Goal: Task Accomplishment & Management: Use online tool/utility

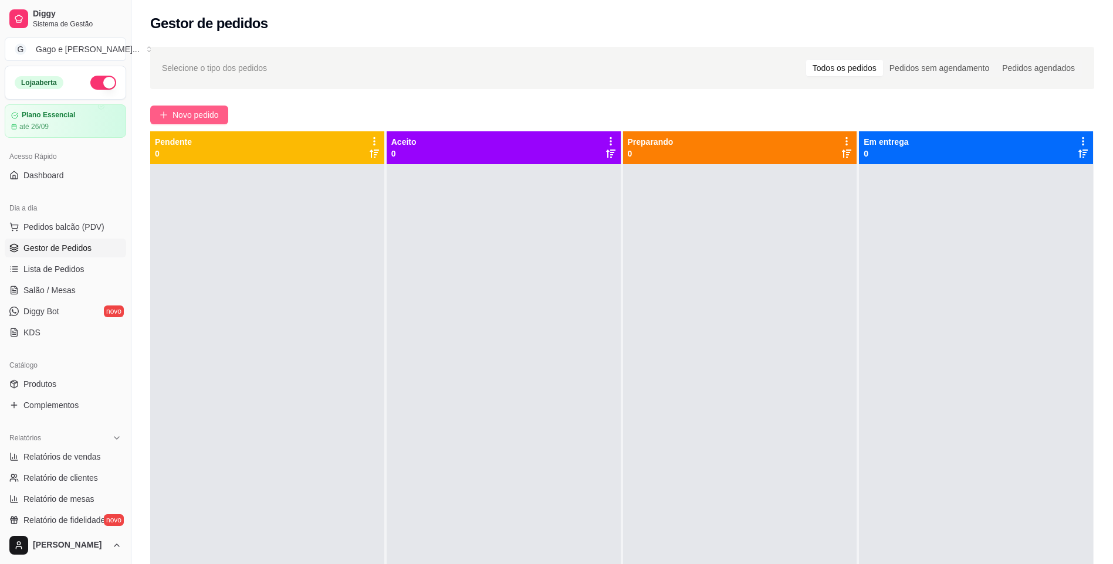
click at [204, 108] on span "Novo pedido" at bounding box center [195, 114] width 46 height 13
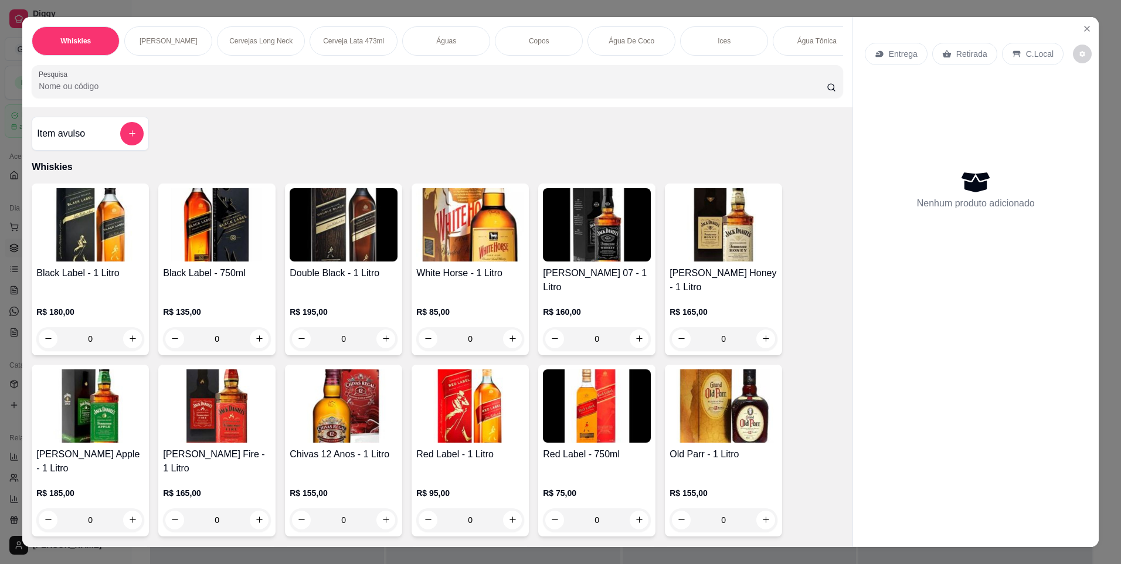
click at [355, 42] on p "Cerveja Lata 473ml" at bounding box center [353, 40] width 61 height 9
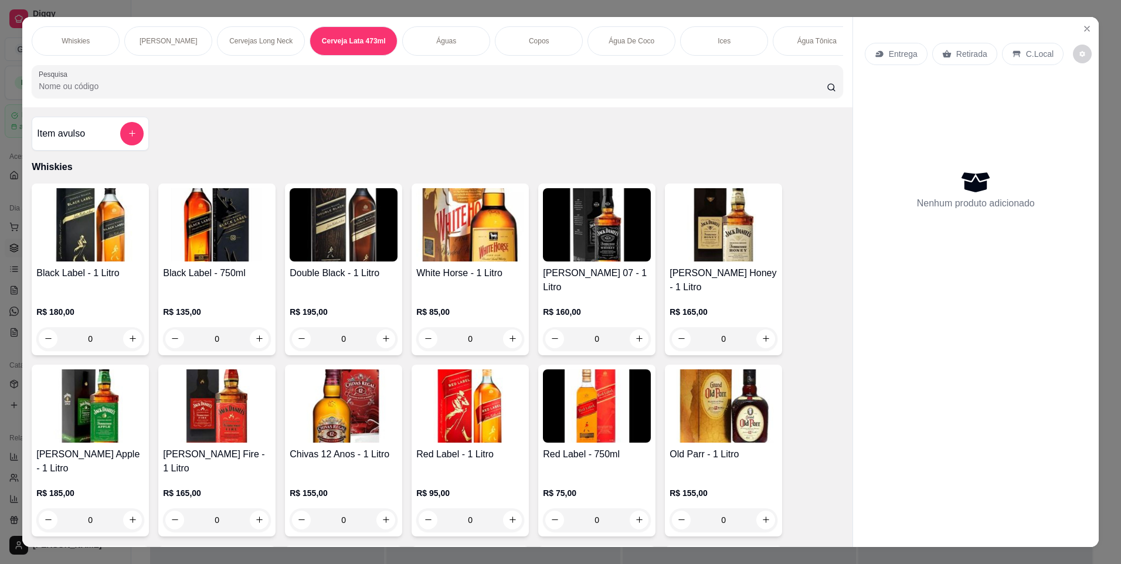
scroll to position [21, 0]
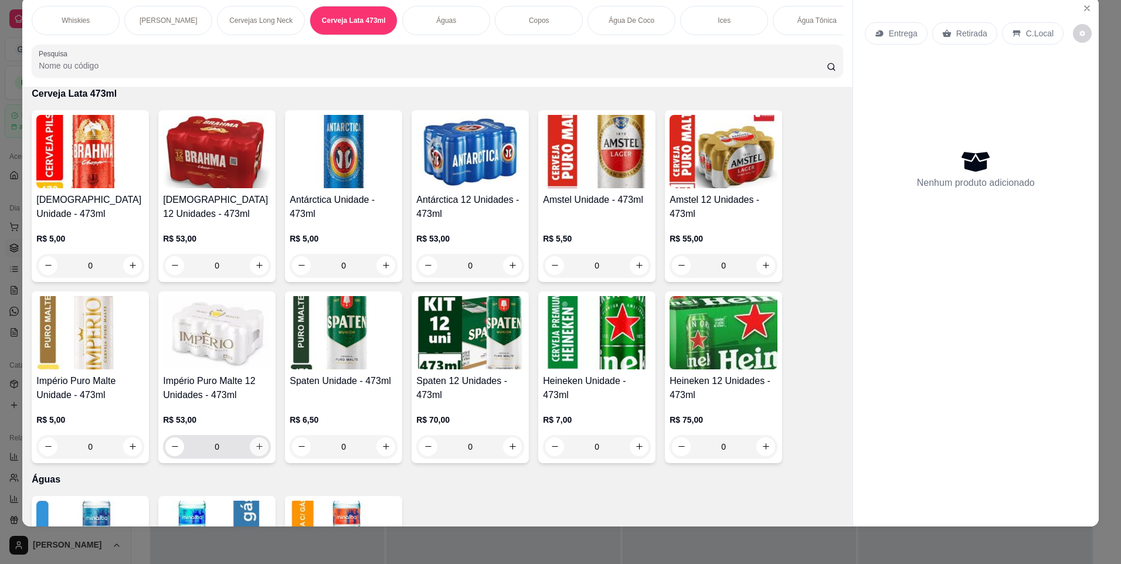
click at [257, 451] on icon "increase-product-quantity" at bounding box center [259, 446] width 9 height 9
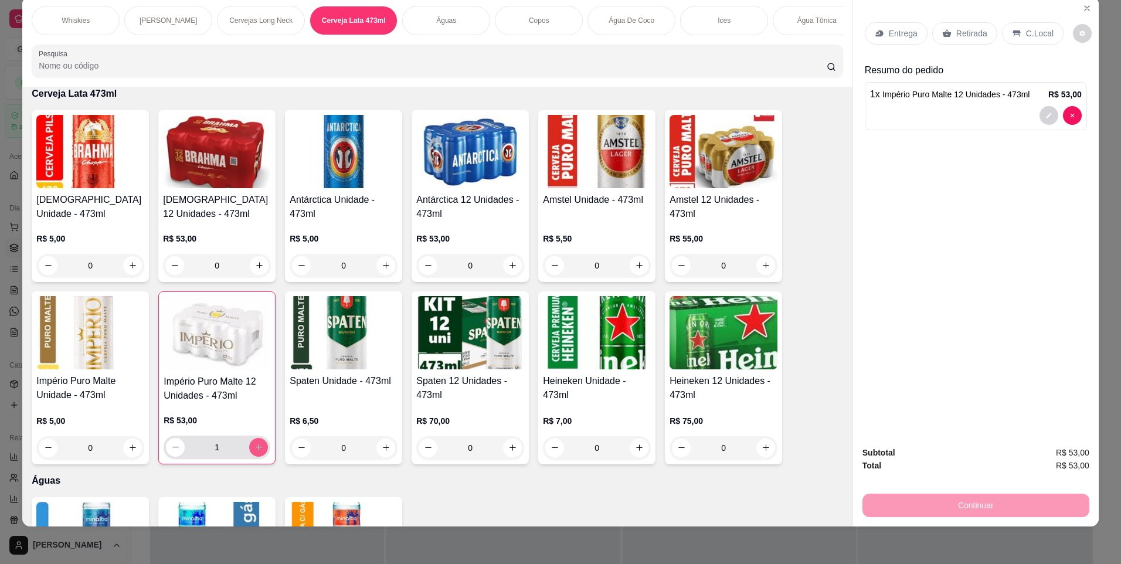
type input "1"
click at [230, 385] on h4 "Império Puro Malte 12 Unidades - 473ml" at bounding box center [217, 389] width 107 height 28
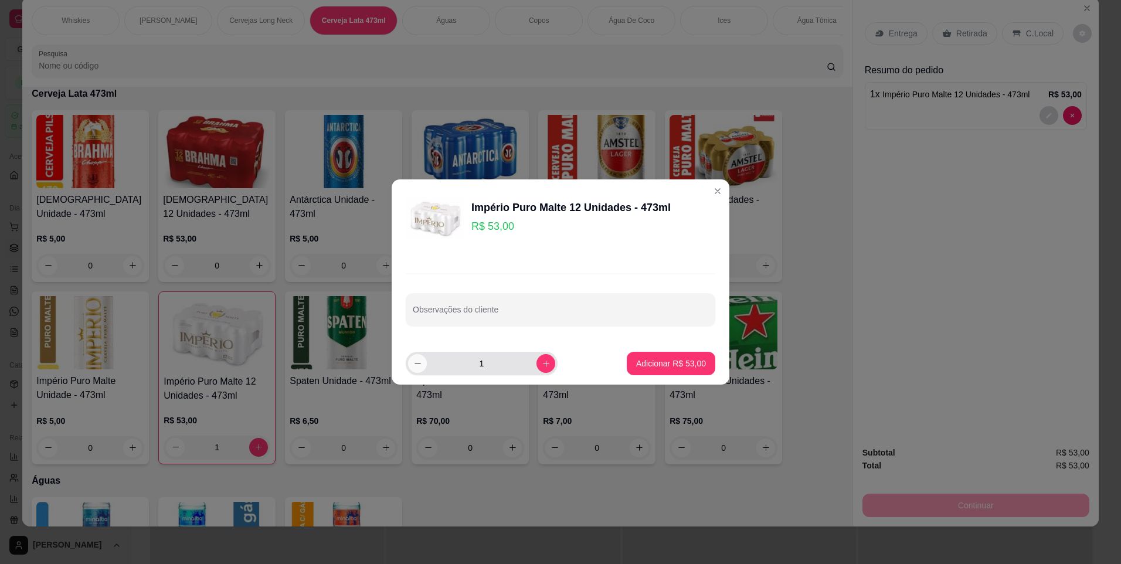
click at [419, 366] on icon "decrease-product-quantity" at bounding box center [417, 364] width 9 height 9
click at [542, 367] on icon "increase-product-quantity" at bounding box center [546, 364] width 9 height 9
type input "1"
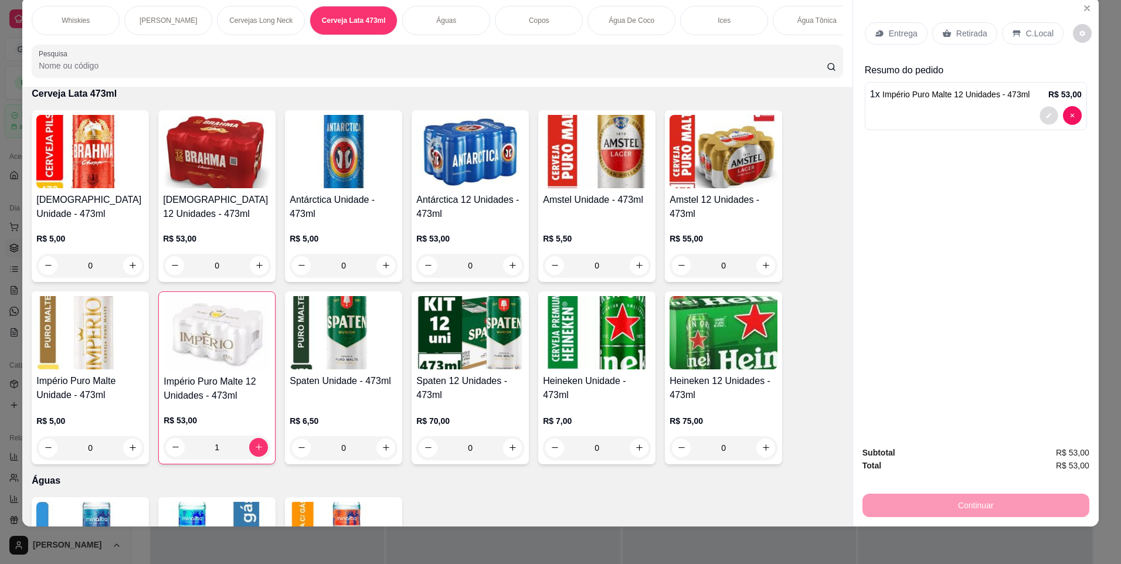
click at [1040, 112] on button "decrease-product-quantity" at bounding box center [1049, 115] width 18 height 18
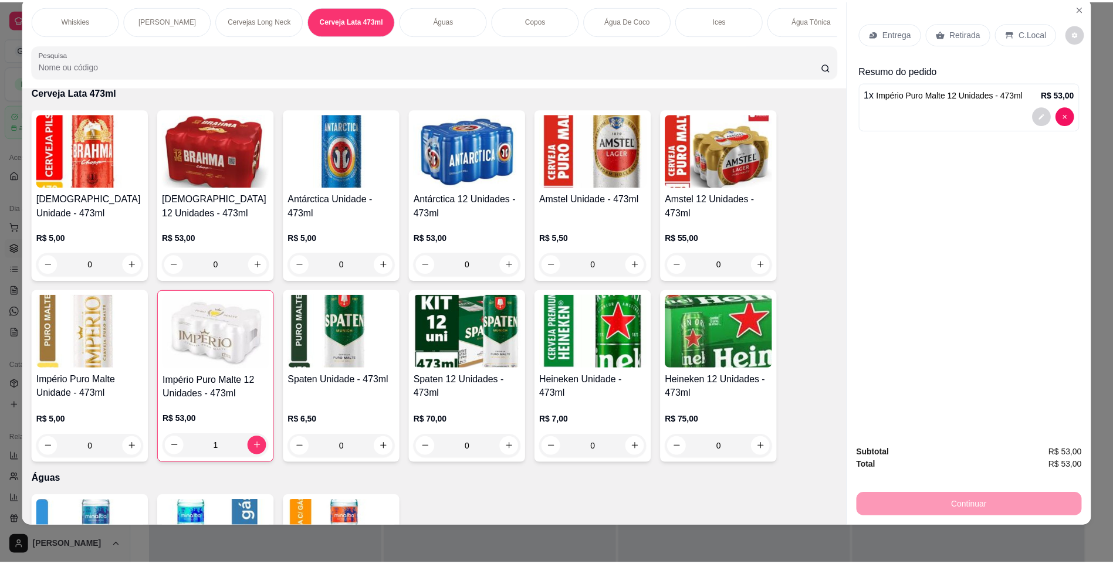
scroll to position [1378, 0]
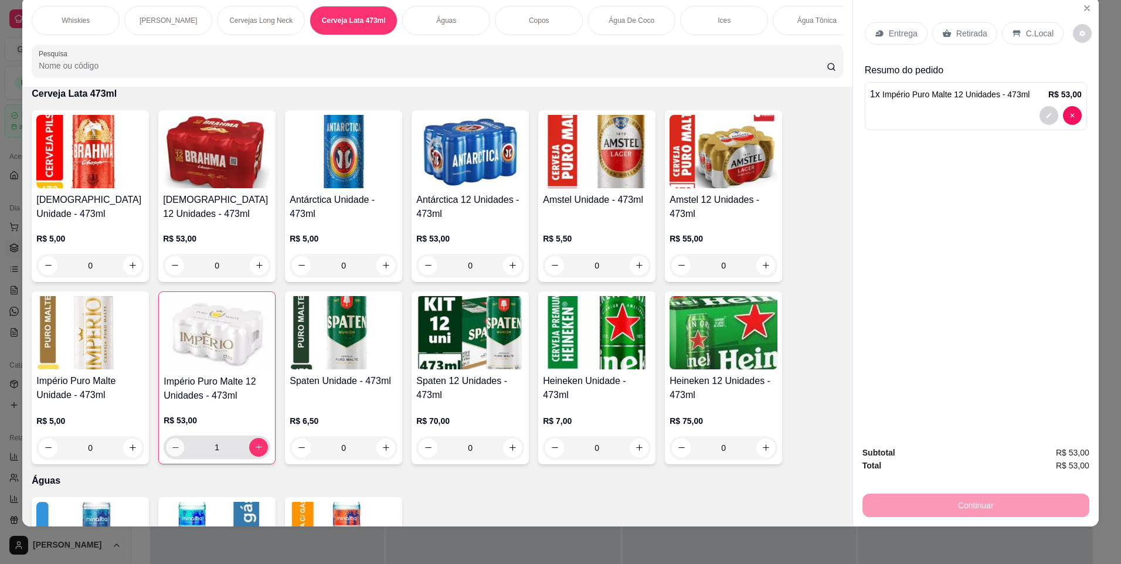
click at [171, 452] on icon "decrease-product-quantity" at bounding box center [175, 447] width 9 height 9
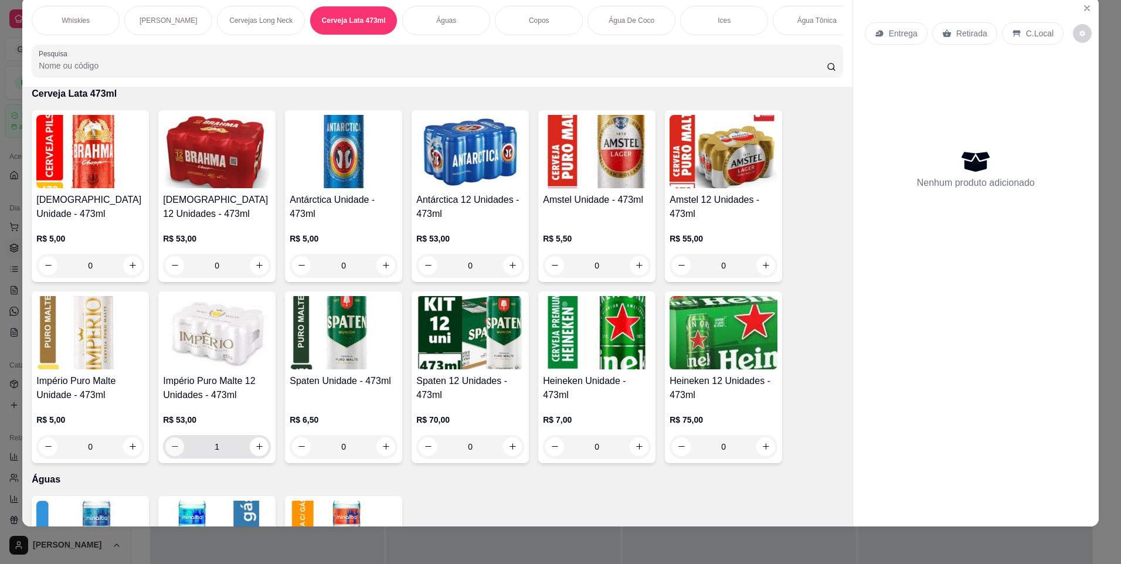
type input "0"
click at [219, 402] on h4 "Império Puro Malte 12 Unidades - 473ml" at bounding box center [217, 388] width 108 height 28
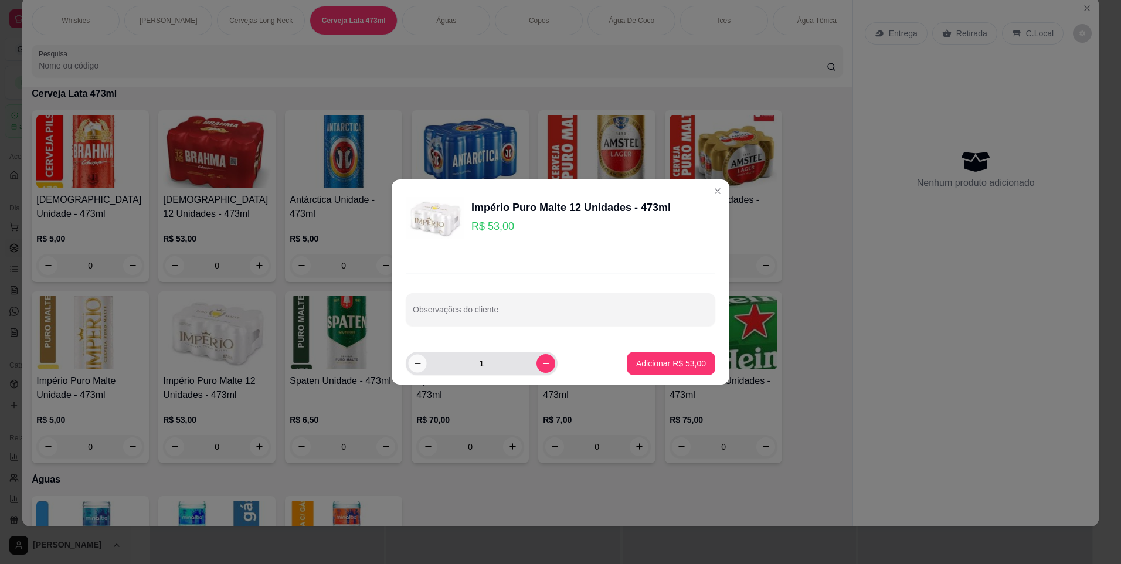
click at [416, 361] on icon "decrease-product-quantity" at bounding box center [417, 364] width 9 height 9
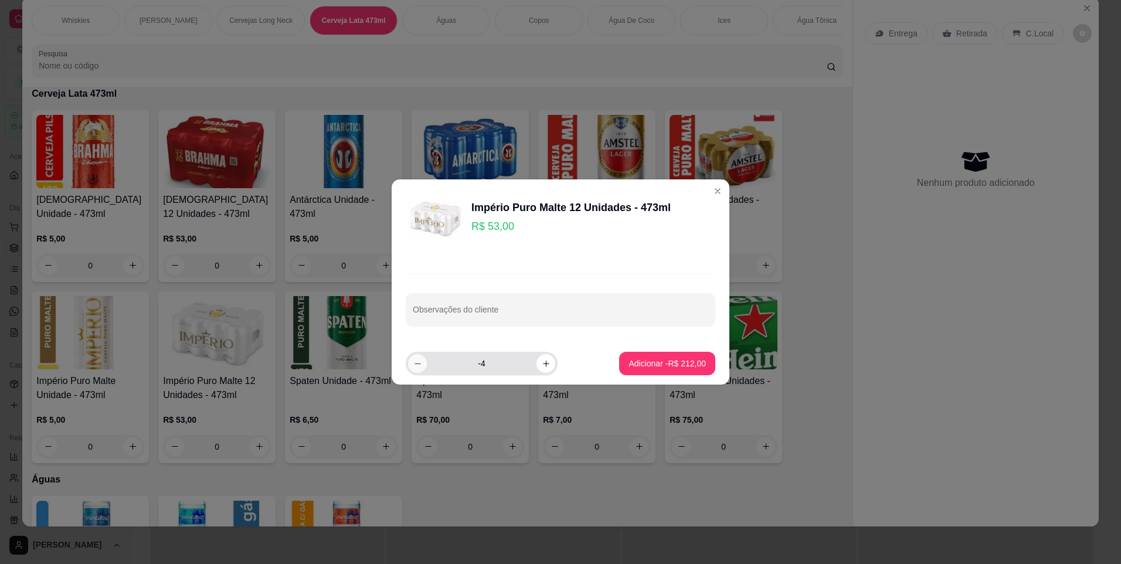
click at [416, 361] on icon "decrease-product-quantity" at bounding box center [417, 364] width 9 height 9
click at [542, 364] on icon "increase-product-quantity" at bounding box center [546, 364] width 9 height 9
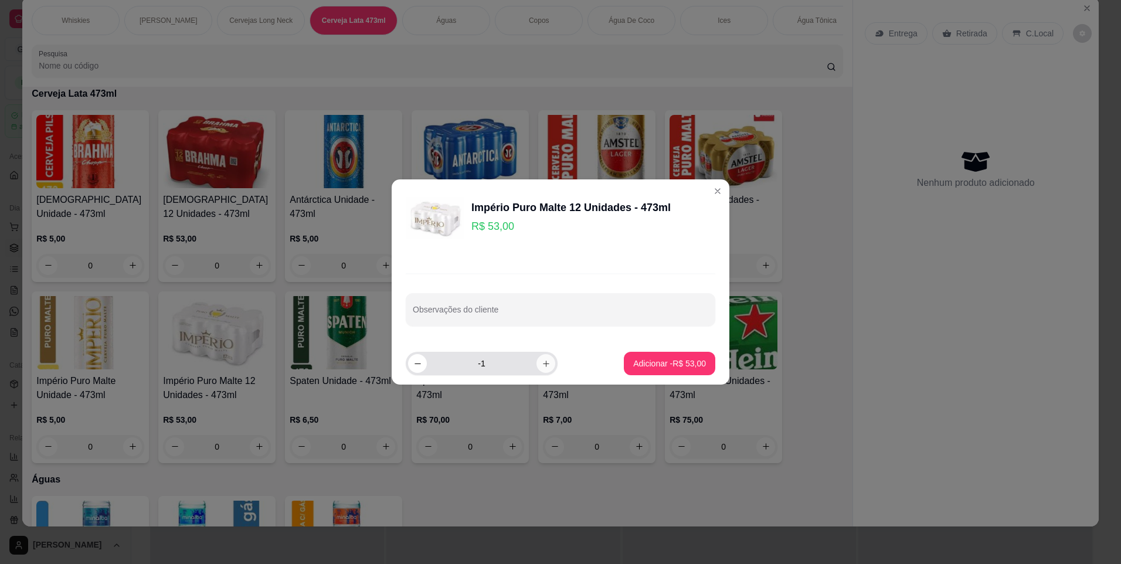
click at [542, 364] on icon "increase-product-quantity" at bounding box center [546, 364] width 9 height 9
type input "0"
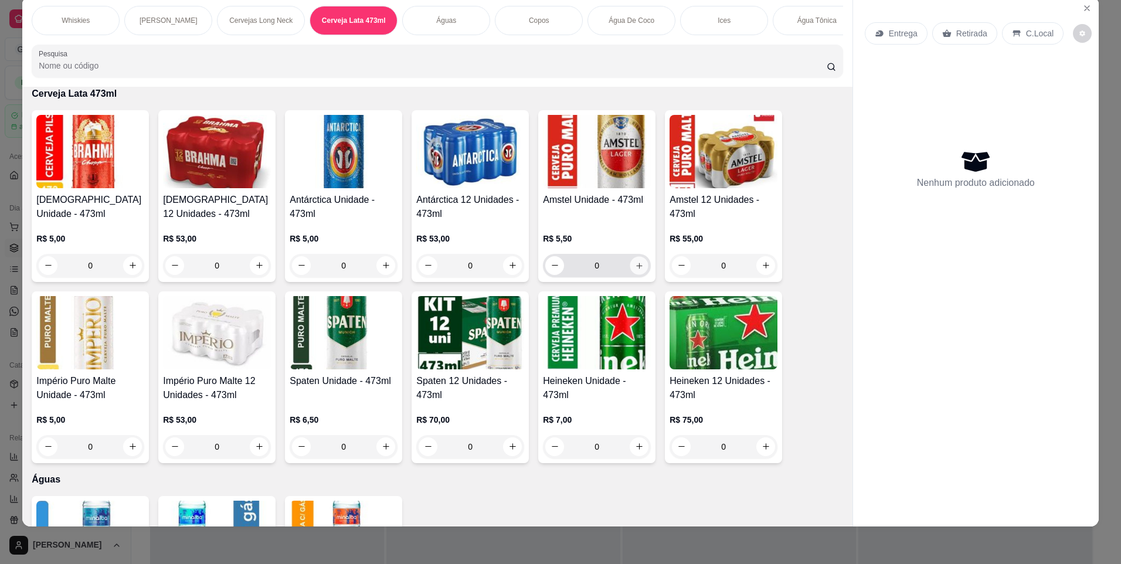
click at [637, 270] on icon "increase-product-quantity" at bounding box center [639, 266] width 9 height 9
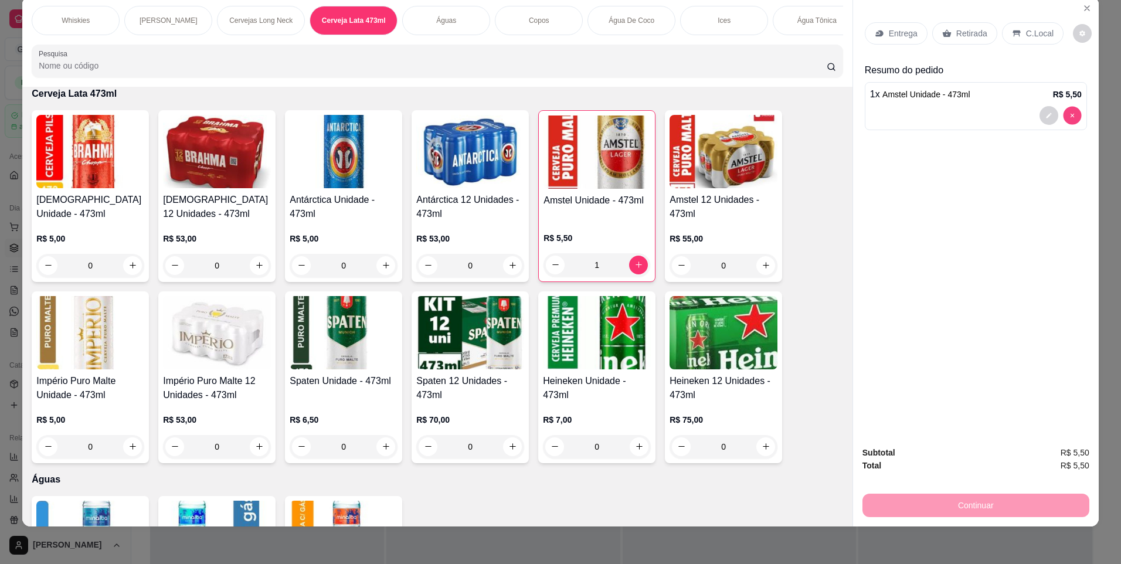
type input "0"
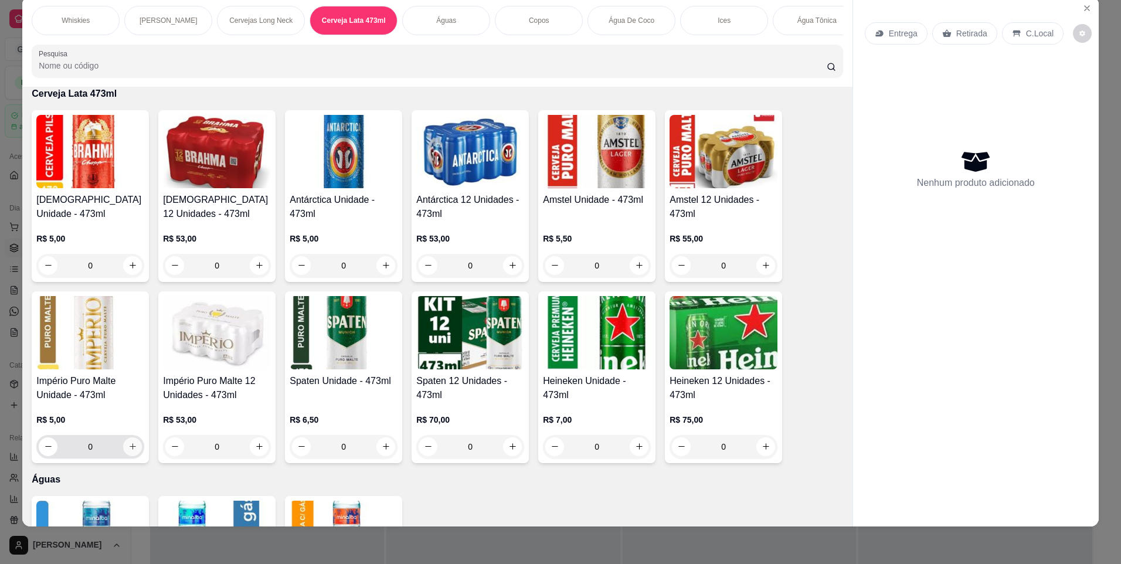
click at [128, 451] on icon "increase-product-quantity" at bounding box center [132, 446] width 9 height 9
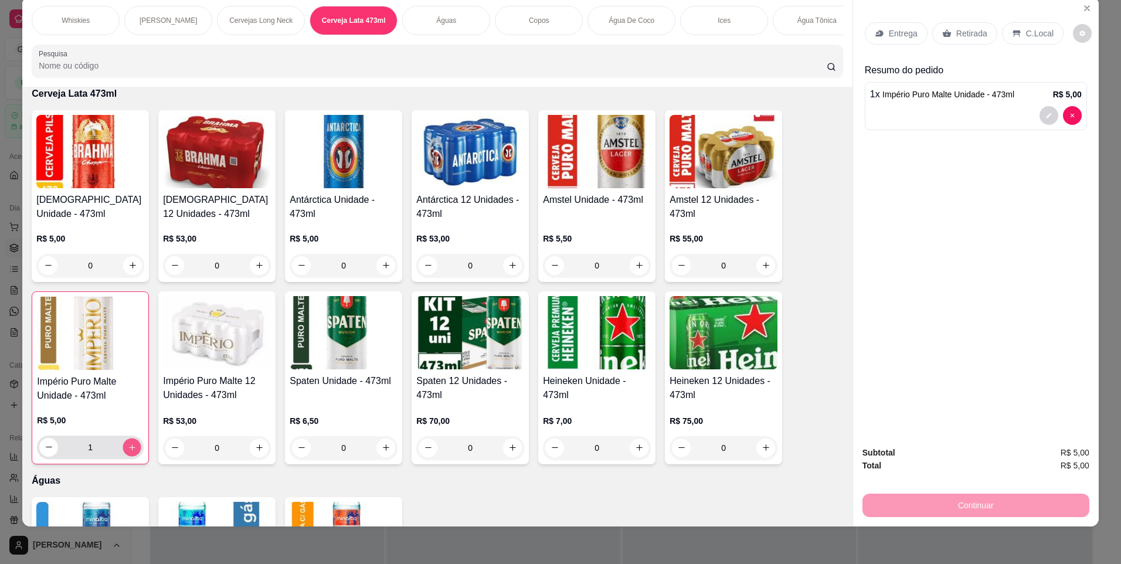
click at [128, 452] on icon "increase-product-quantity" at bounding box center [132, 447] width 9 height 9
click at [127, 457] on button "increase-product-quantity" at bounding box center [132, 447] width 19 height 19
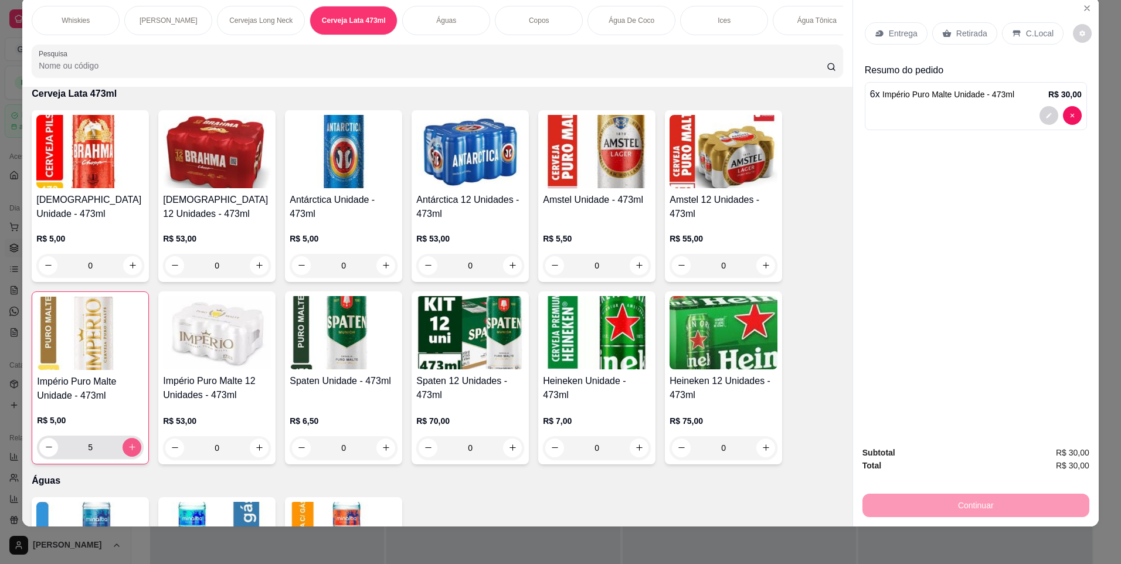
type input "6"
click at [889, 28] on p "Entrega" at bounding box center [903, 34] width 29 height 12
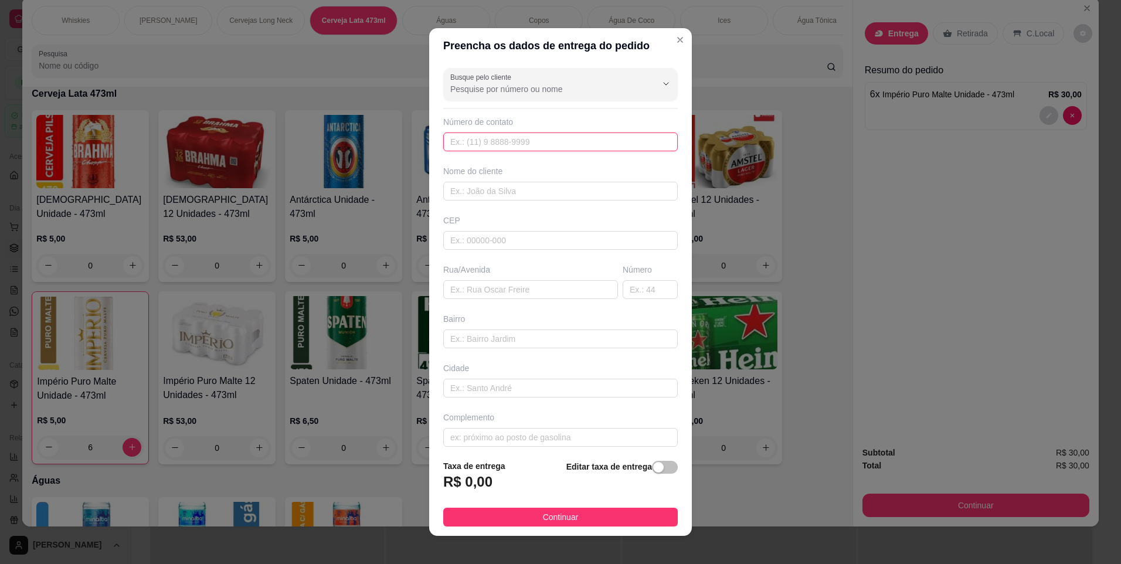
click at [523, 148] on input "text" at bounding box center [560, 142] width 235 height 19
type input "[PHONE_NUMBER]"
click at [533, 187] on input "text" at bounding box center [560, 191] width 235 height 19
type input "dona maure"
click at [534, 240] on input "text" at bounding box center [560, 240] width 235 height 19
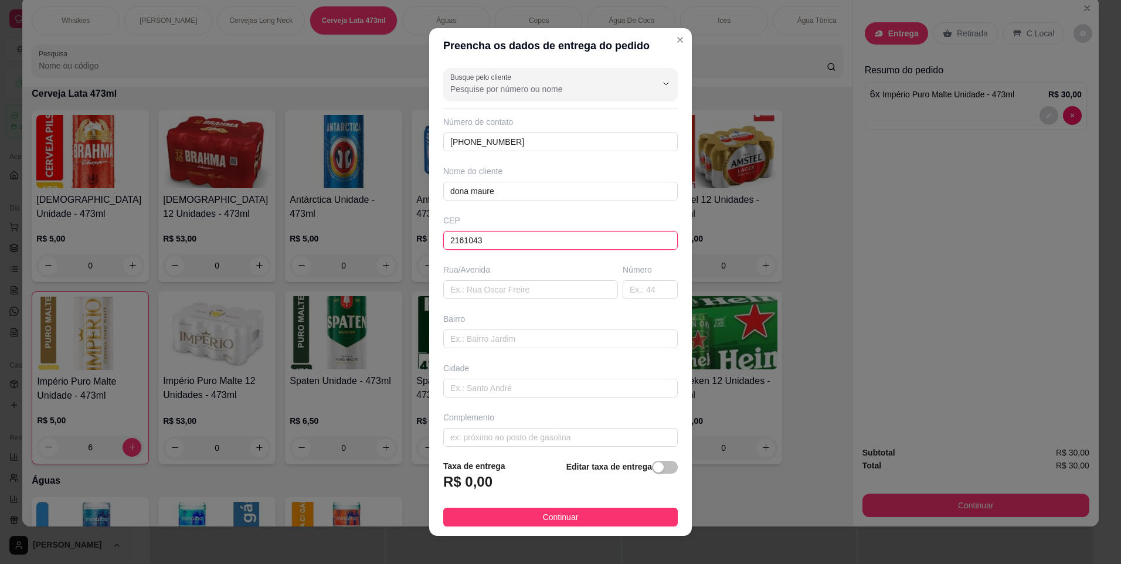
type input "21610430"
type input "Rua General [PERSON_NAME]"
type input "Marechal Hermes"
type input "[GEOGRAPHIC_DATA]"
type input "21610430"
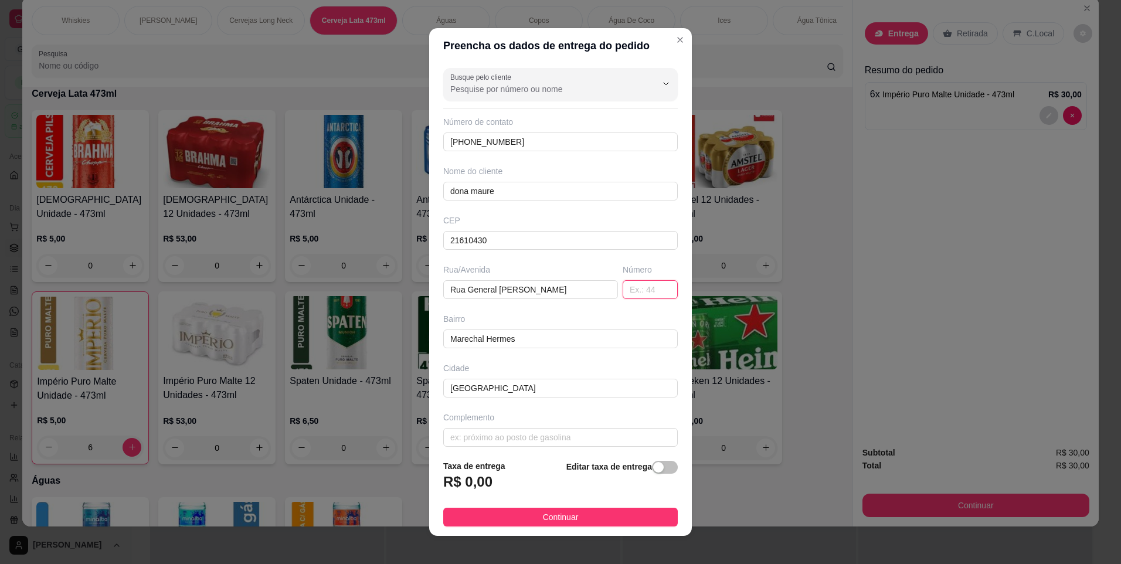
click at [640, 293] on input "text" at bounding box center [650, 289] width 55 height 19
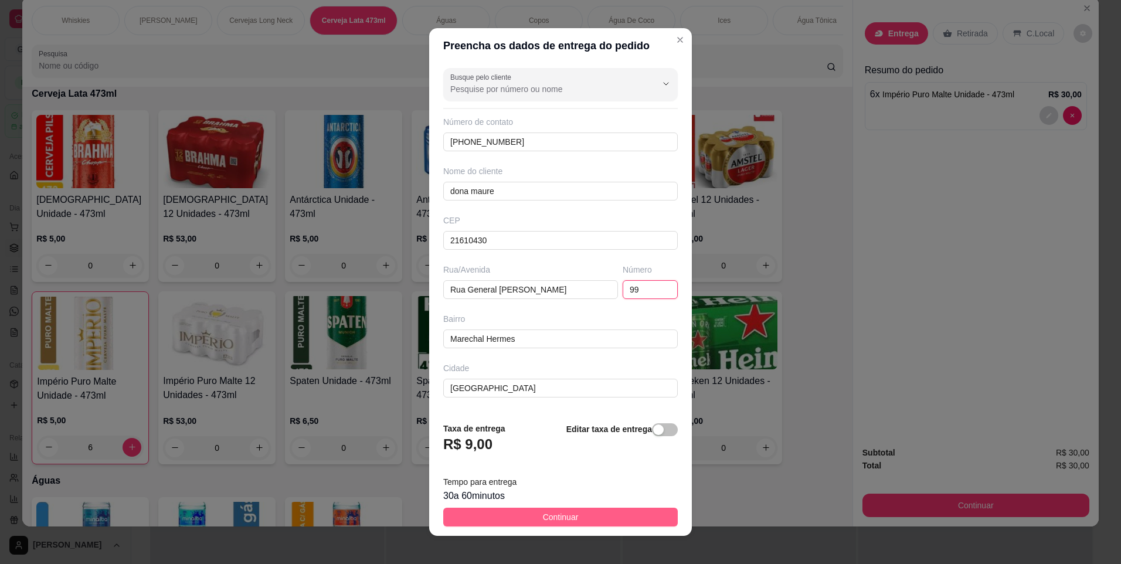
type input "99"
click at [570, 514] on button "Continuar" at bounding box center [560, 517] width 235 height 19
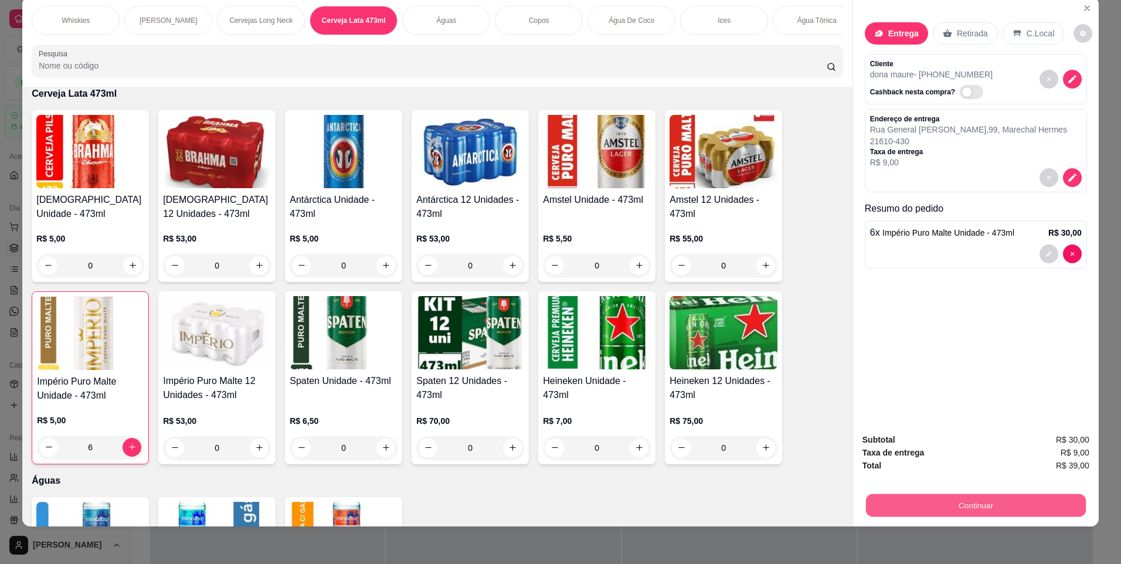
click at [952, 501] on button "Continuar" at bounding box center [976, 505] width 220 height 23
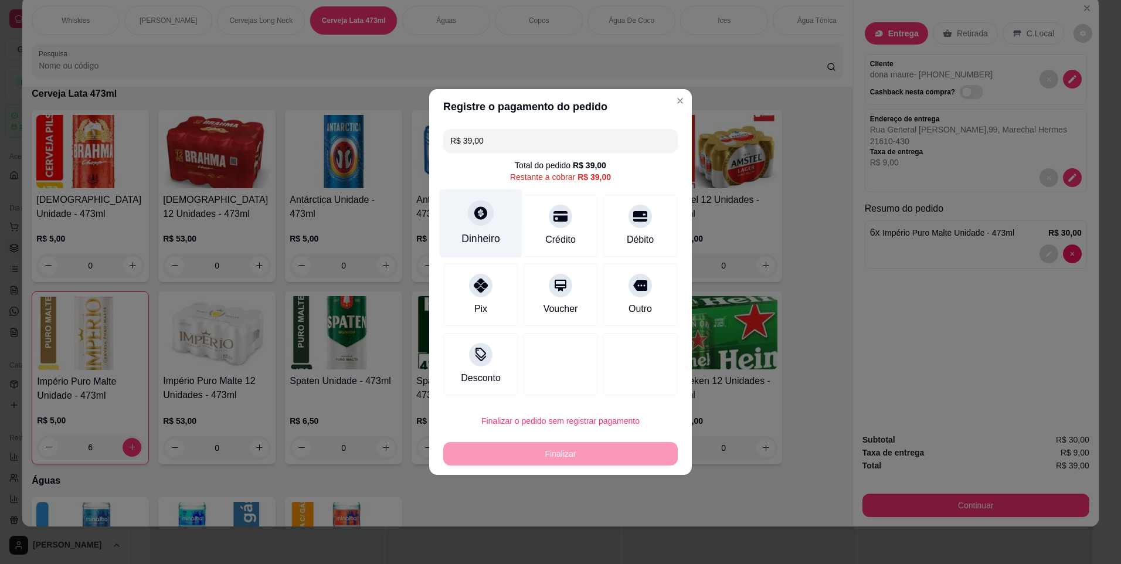
click at [470, 230] on div "Dinheiro" at bounding box center [481, 223] width 83 height 69
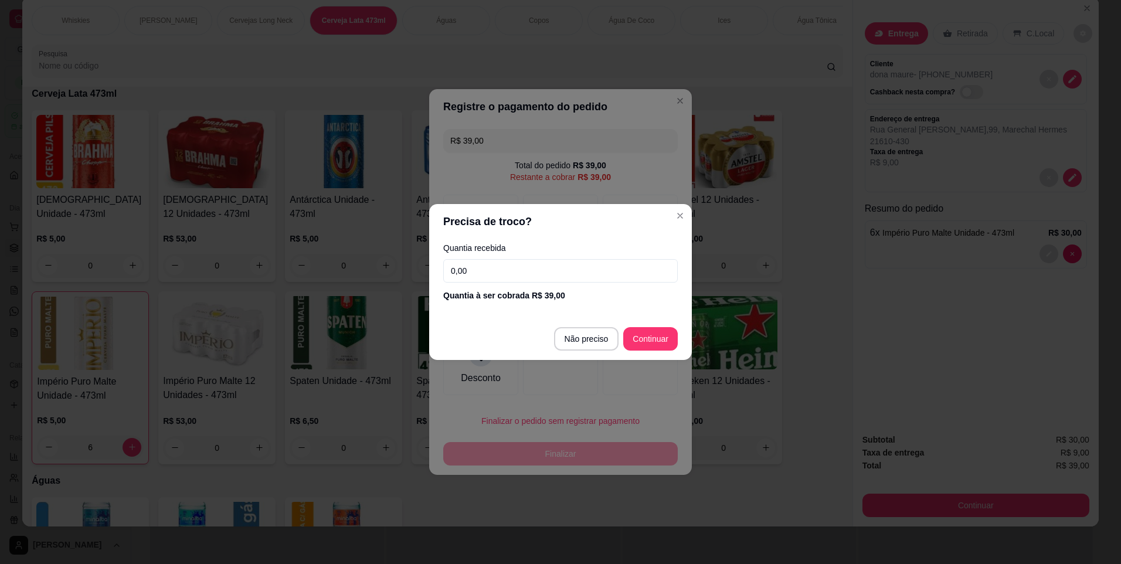
click at [506, 277] on input "0,00" at bounding box center [560, 270] width 235 height 23
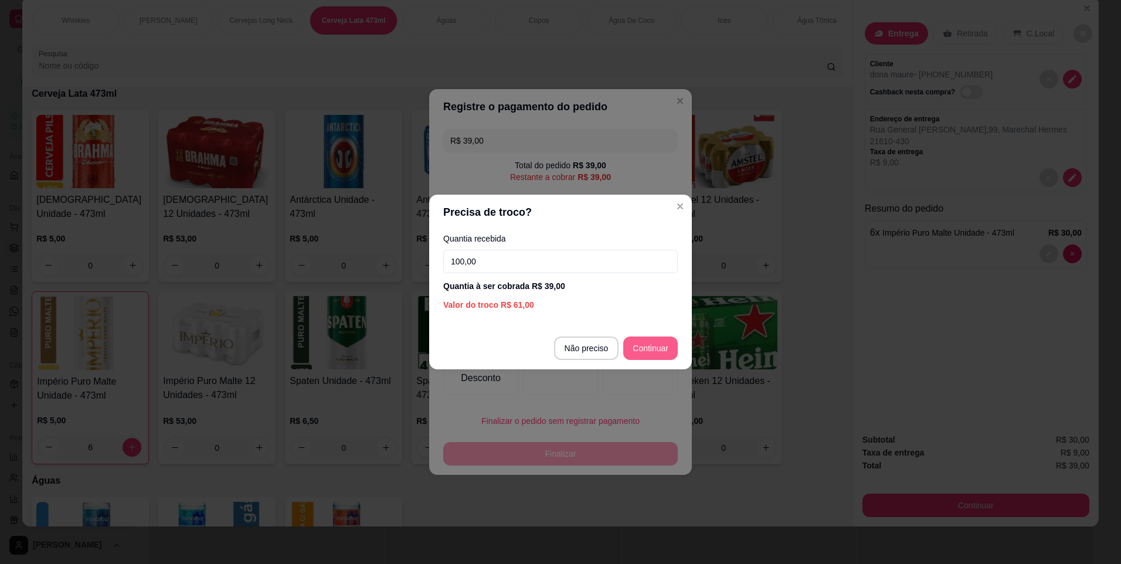
type input "100,00"
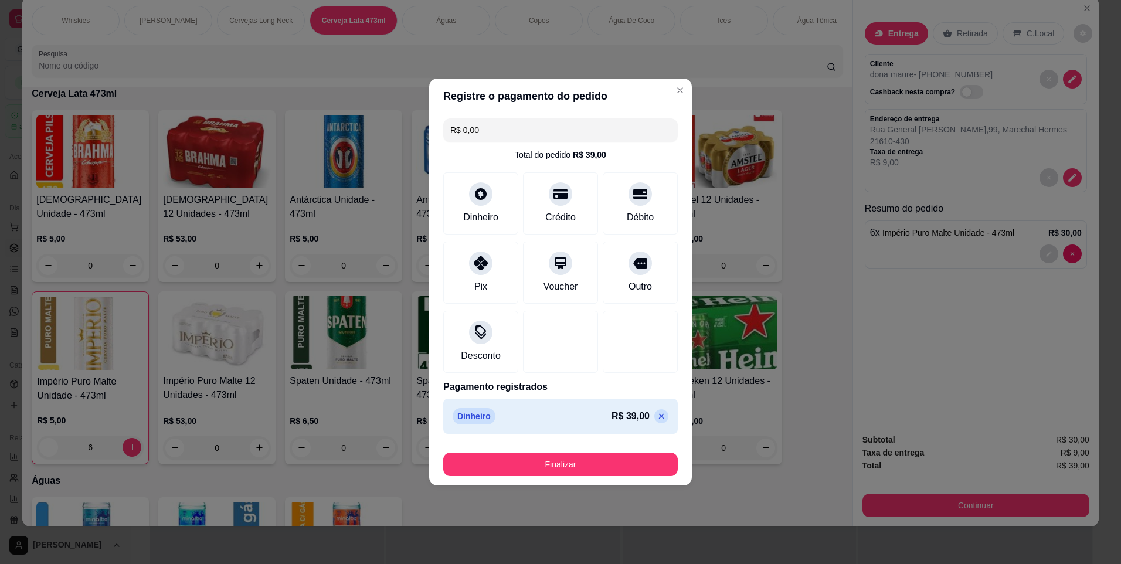
type input "R$ 0,00"
click at [618, 457] on button "Finalizar" at bounding box center [561, 464] width 228 height 23
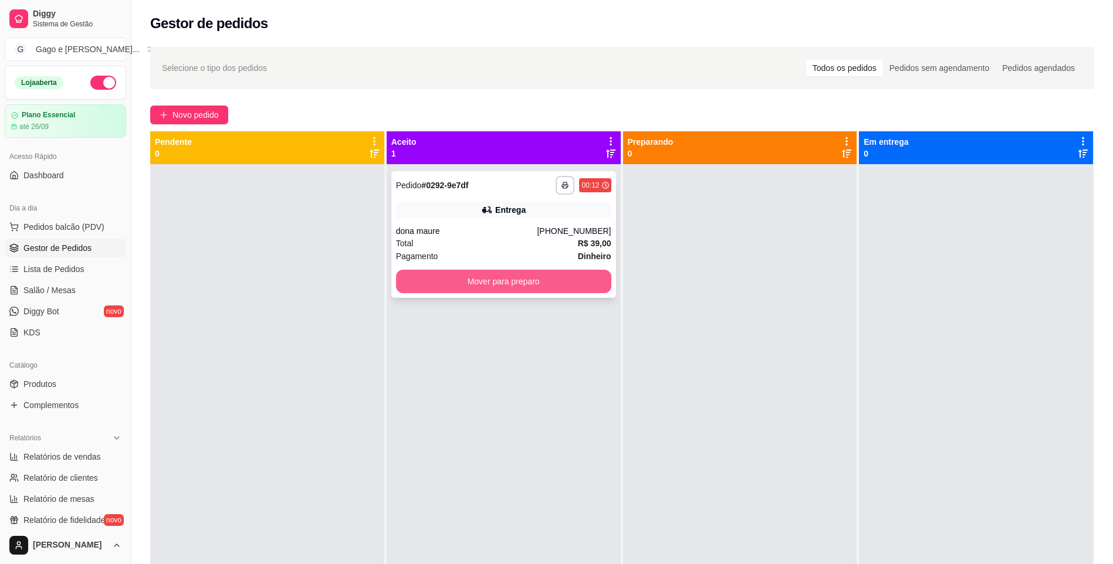
click at [546, 273] on button "Mover para preparo" at bounding box center [503, 281] width 215 height 23
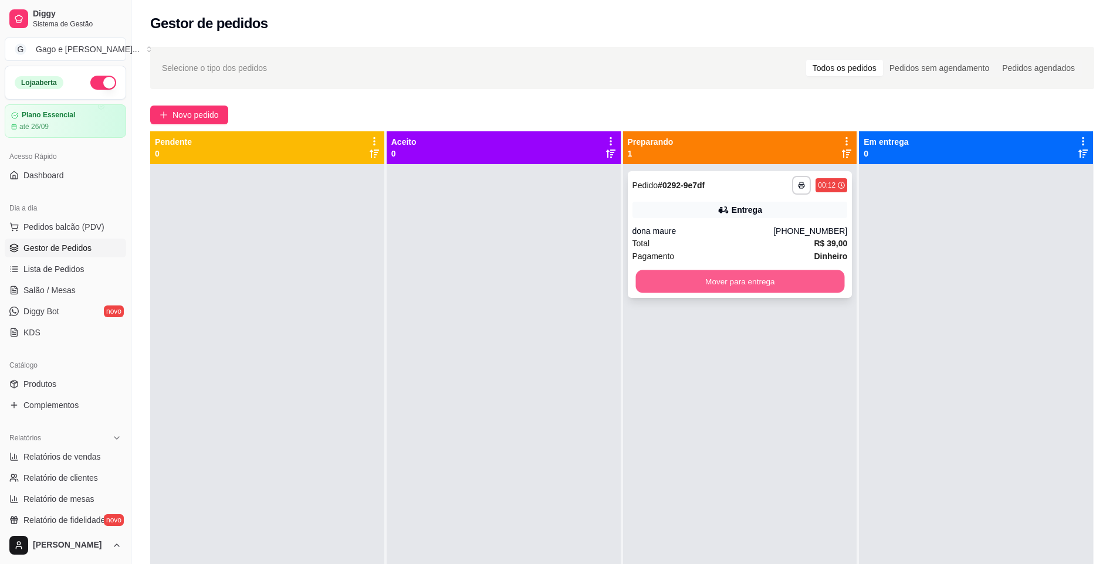
click at [711, 282] on button "Mover para entrega" at bounding box center [739, 281] width 209 height 23
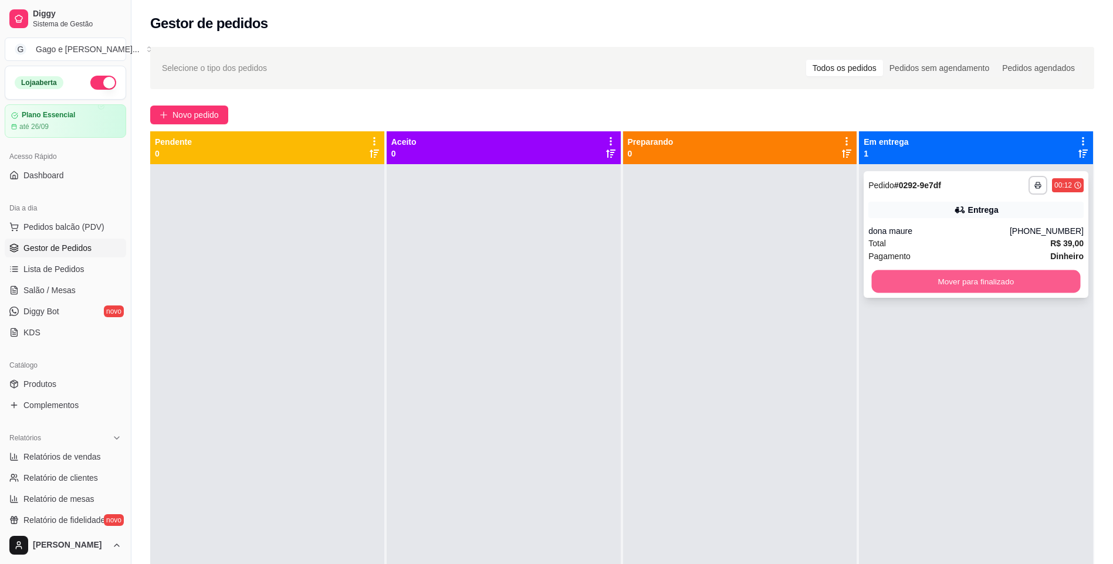
click at [1018, 276] on button "Mover para finalizado" at bounding box center [976, 281] width 209 height 23
